Goal: Task Accomplishment & Management: Manage account settings

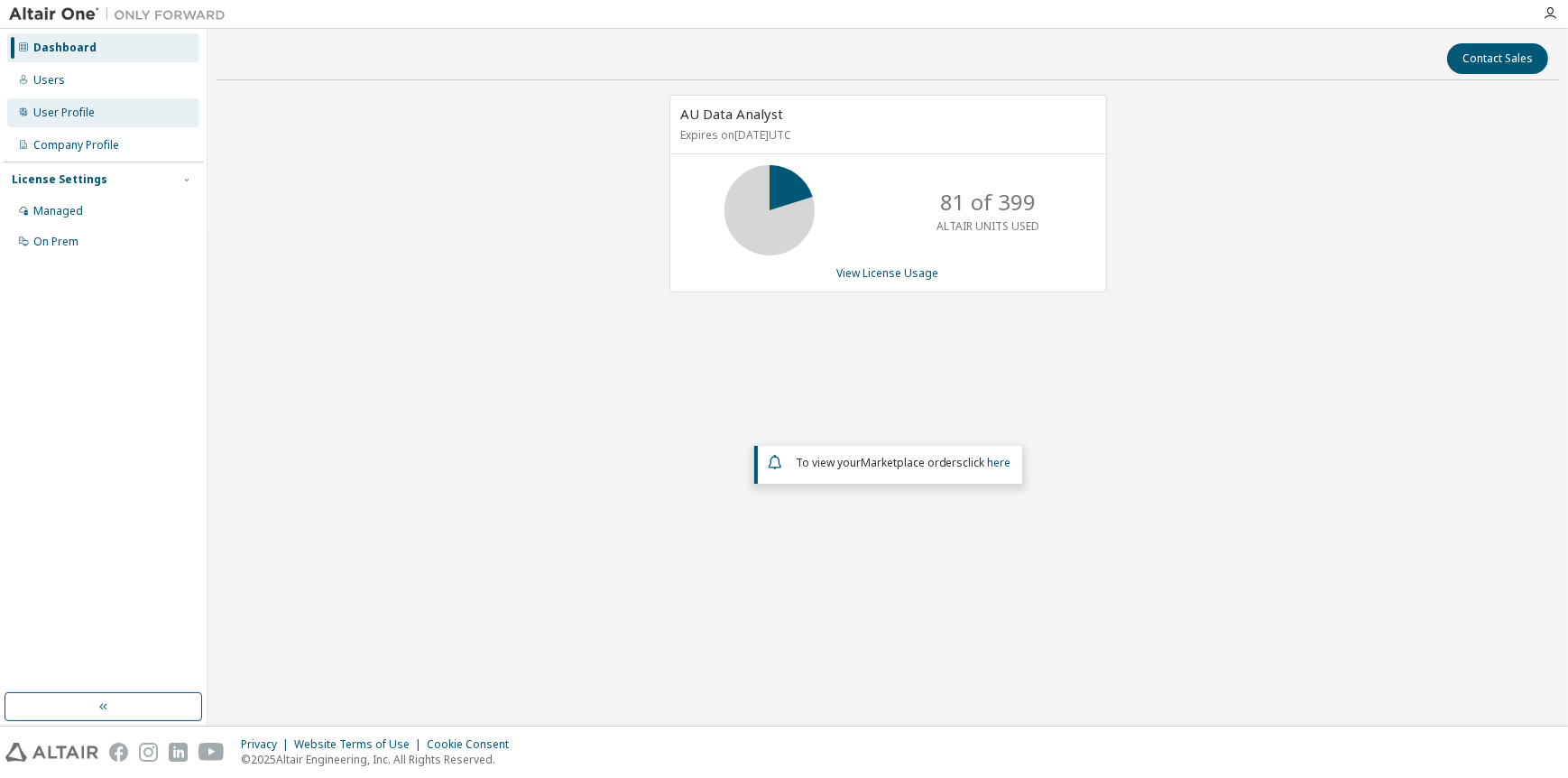
click at [69, 117] on div "User Profile" at bounding box center [63, 112] width 61 height 15
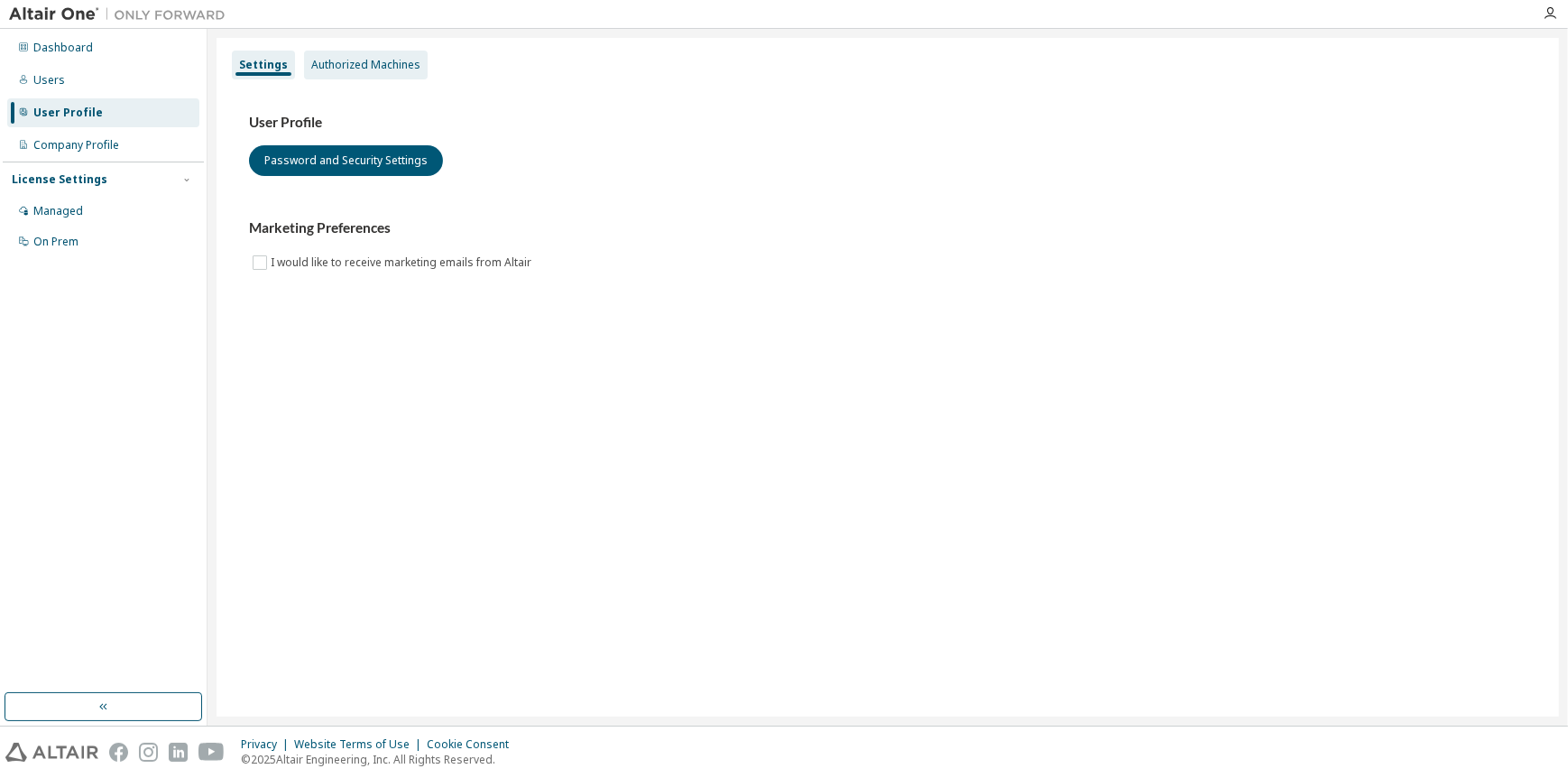
click at [382, 60] on div "Authorized Machines" at bounding box center [365, 65] width 109 height 15
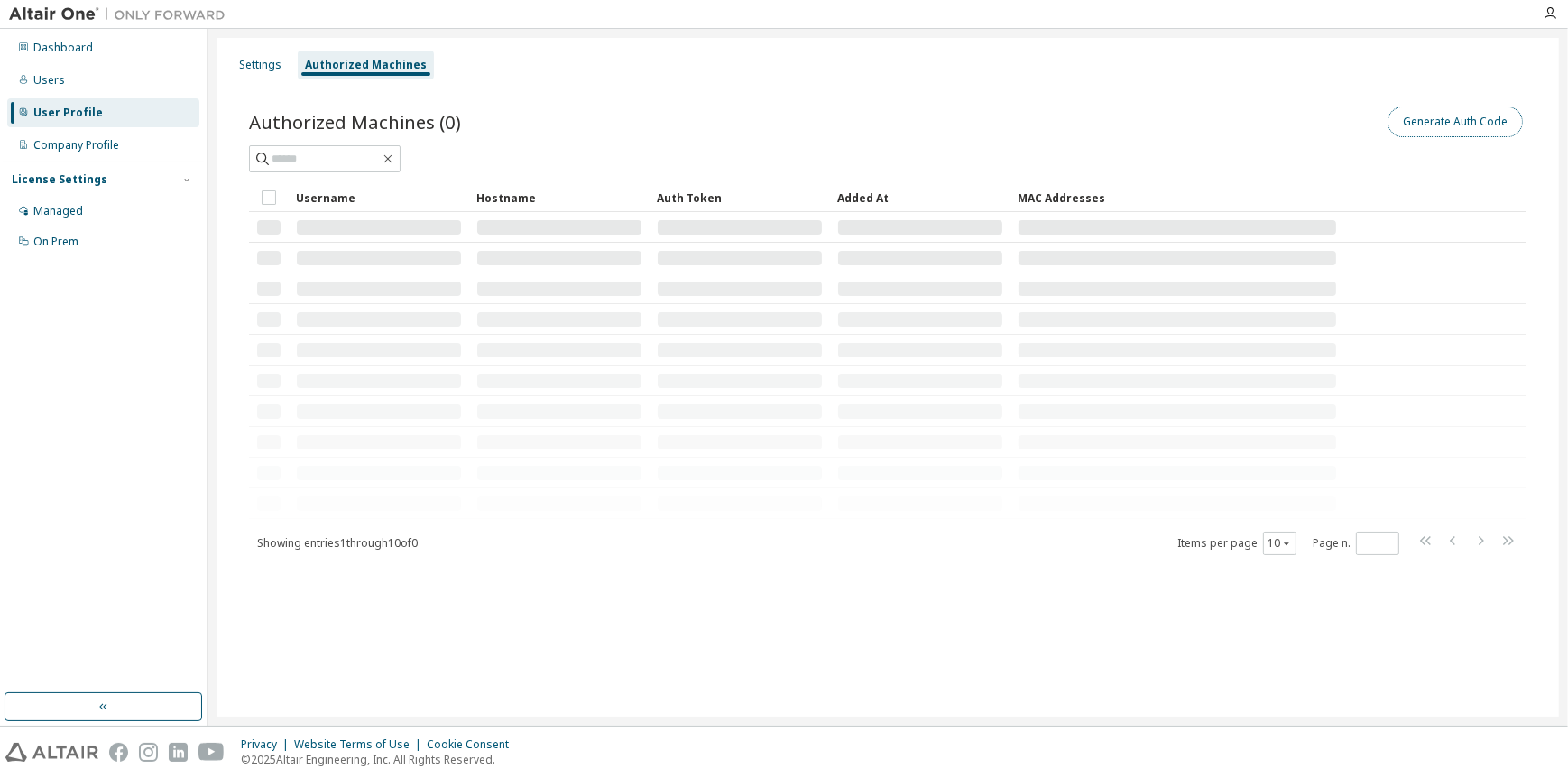
click at [1450, 117] on button "Generate Auth Code" at bounding box center [1456, 122] width 136 height 31
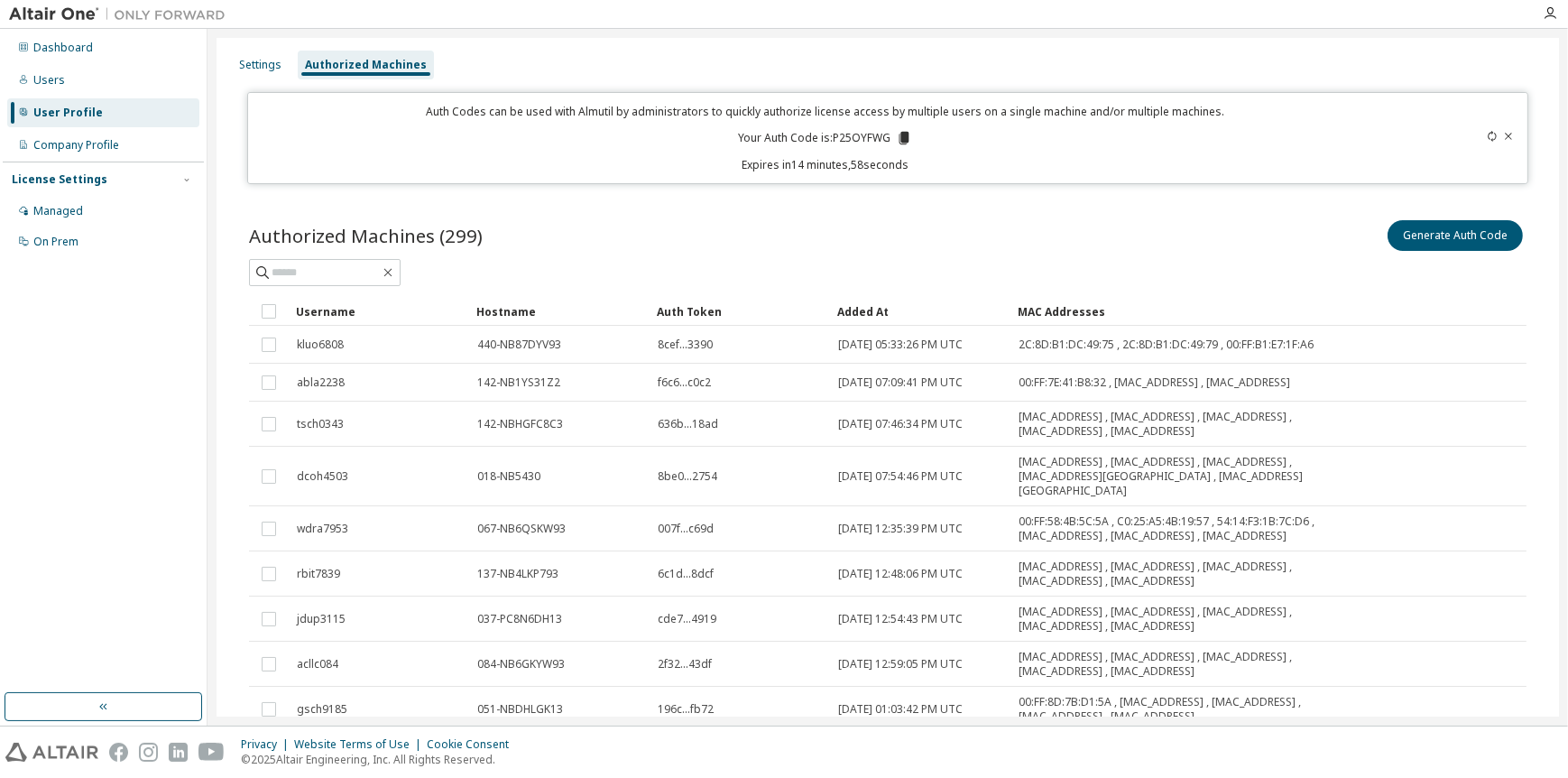
click at [899, 137] on icon at bounding box center [904, 138] width 10 height 13
